Goal: Complete Application Form: Complete application form

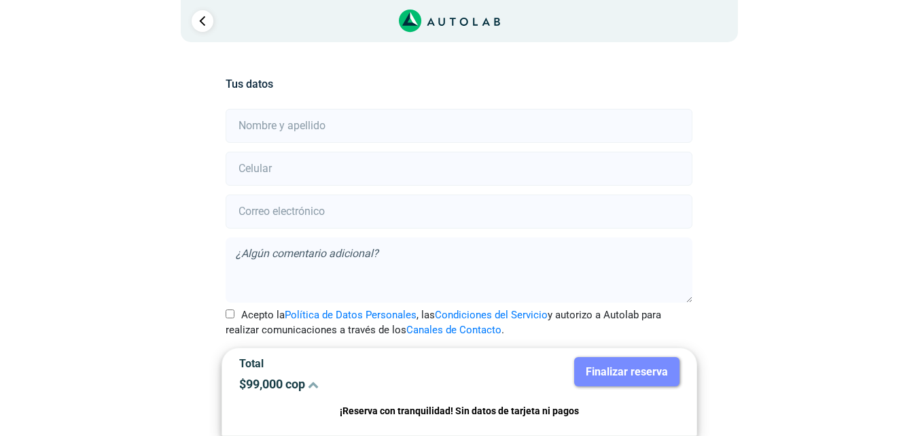
click at [332, 123] on input "text" at bounding box center [459, 126] width 467 height 34
type input "[PERSON_NAME]"
click at [302, 164] on input "number" at bounding box center [459, 169] width 467 height 34
type input "3004914176"
click at [315, 209] on input "email" at bounding box center [459, 211] width 467 height 34
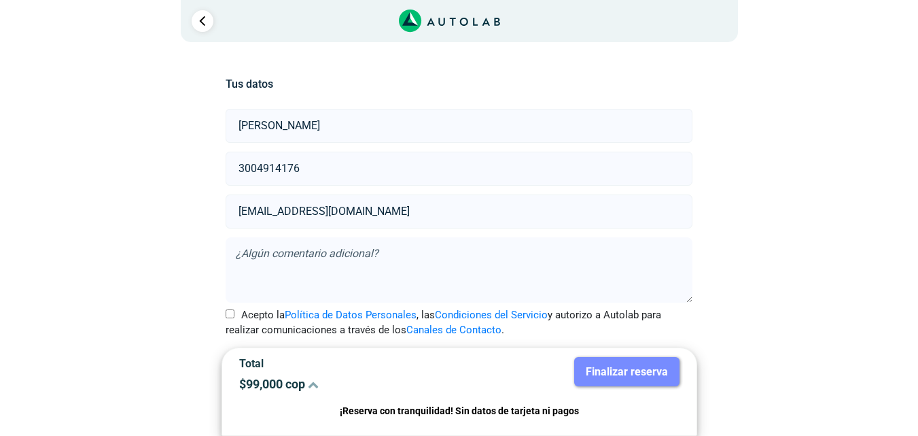
scroll to position [18, 0]
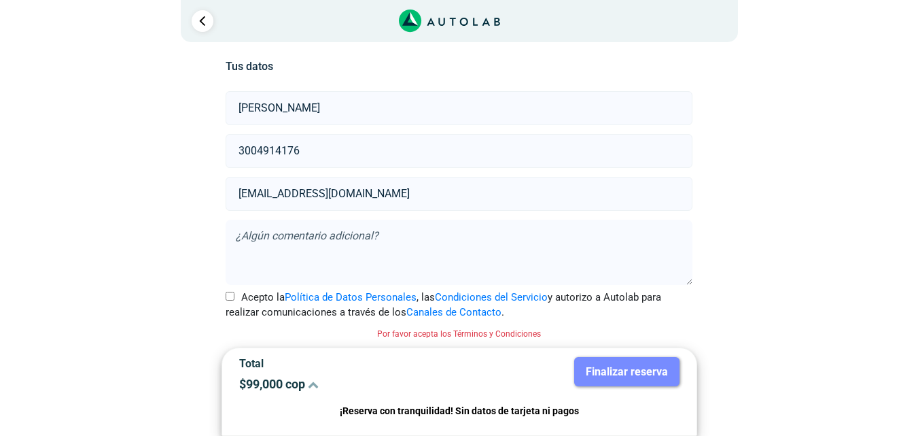
type input "[EMAIL_ADDRESS][DOMAIN_NAME]"
click at [228, 297] on input "Acepto la Política de Datos Personales , las Condiciones del Servicio y autoriz…" at bounding box center [230, 295] width 9 height 9
checkbox input "true"
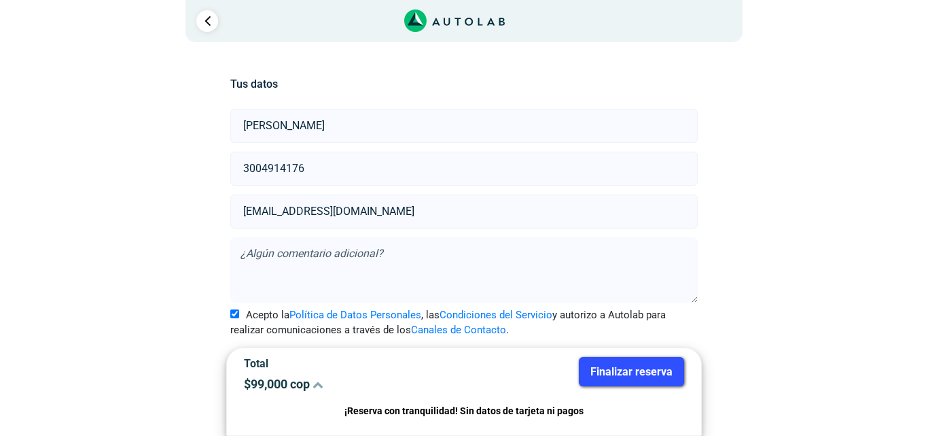
click at [319, 385] on icon at bounding box center [318, 383] width 11 height 11
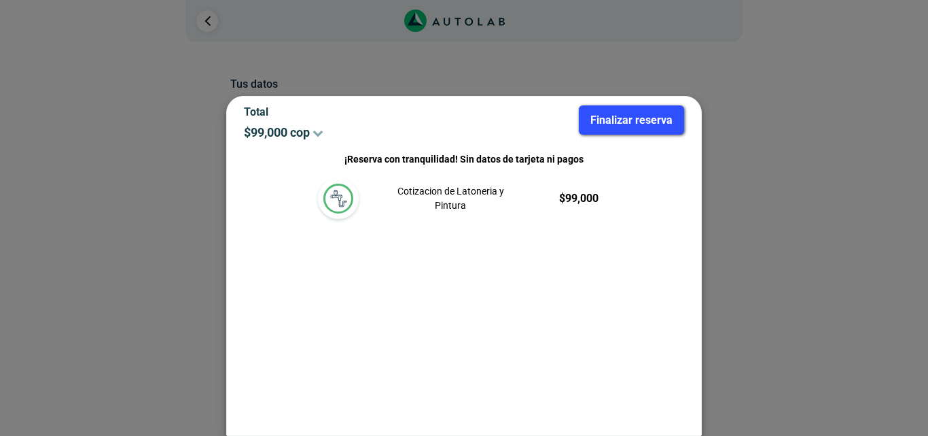
click at [591, 76] on div at bounding box center [464, 218] width 928 height 436
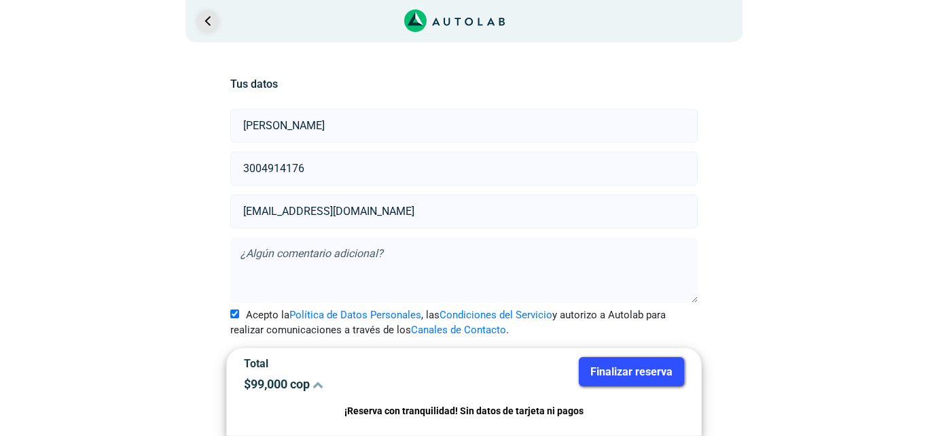
click at [203, 30] on link "Ir al paso anterior" at bounding box center [207, 21] width 22 height 22
click at [202, 30] on link "Ir al paso anterior" at bounding box center [207, 21] width 22 height 22
click at [214, 23] on link "Ir al paso anterior" at bounding box center [207, 21] width 22 height 22
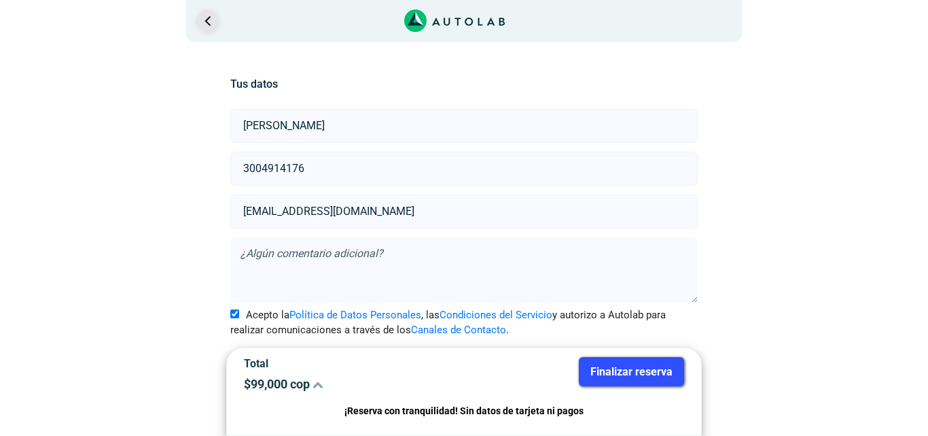
click at [214, 23] on link "Ir al paso anterior" at bounding box center [207, 21] width 22 height 22
click at [618, 374] on button "Finalizar reserva" at bounding box center [631, 371] width 105 height 29
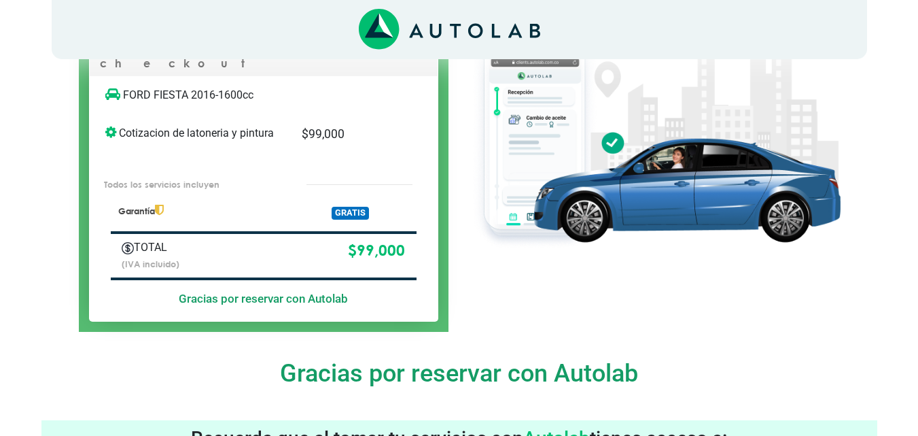
scroll to position [99, 0]
